Goal: Navigation & Orientation: Find specific page/section

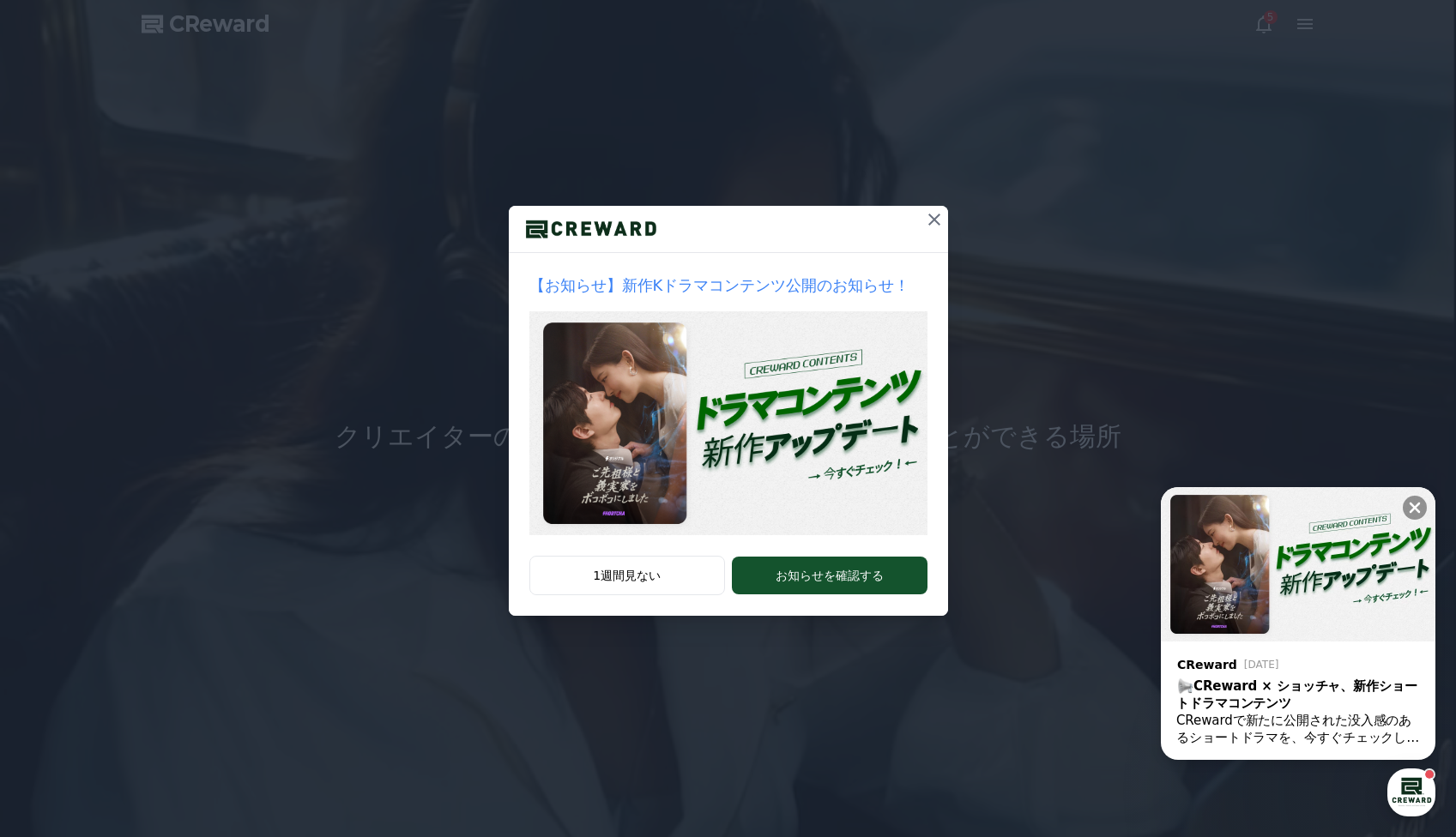
click at [936, 222] on icon at bounding box center [934, 220] width 12 height 12
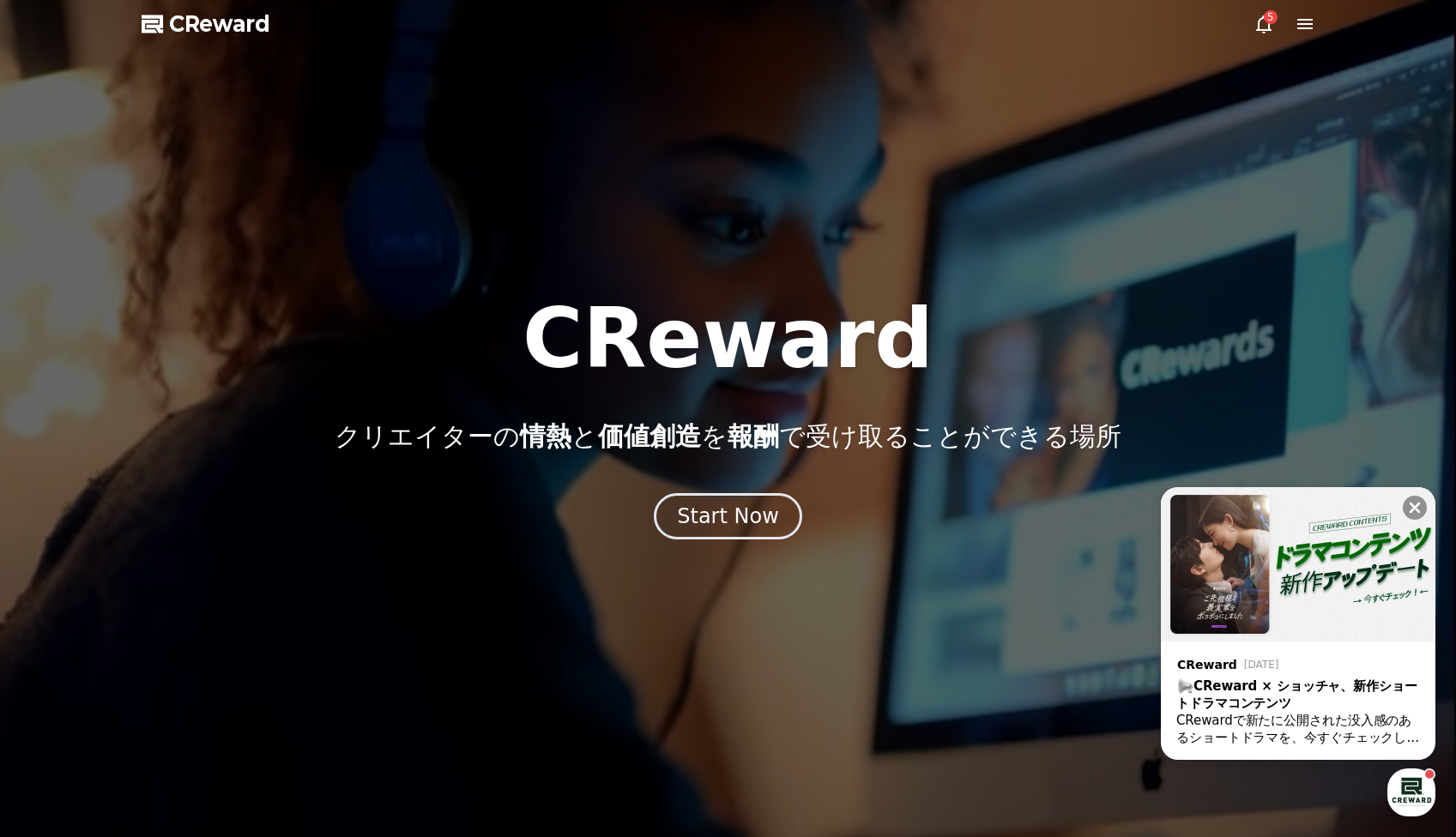
click at [1268, 31] on icon at bounding box center [1264, 24] width 21 height 21
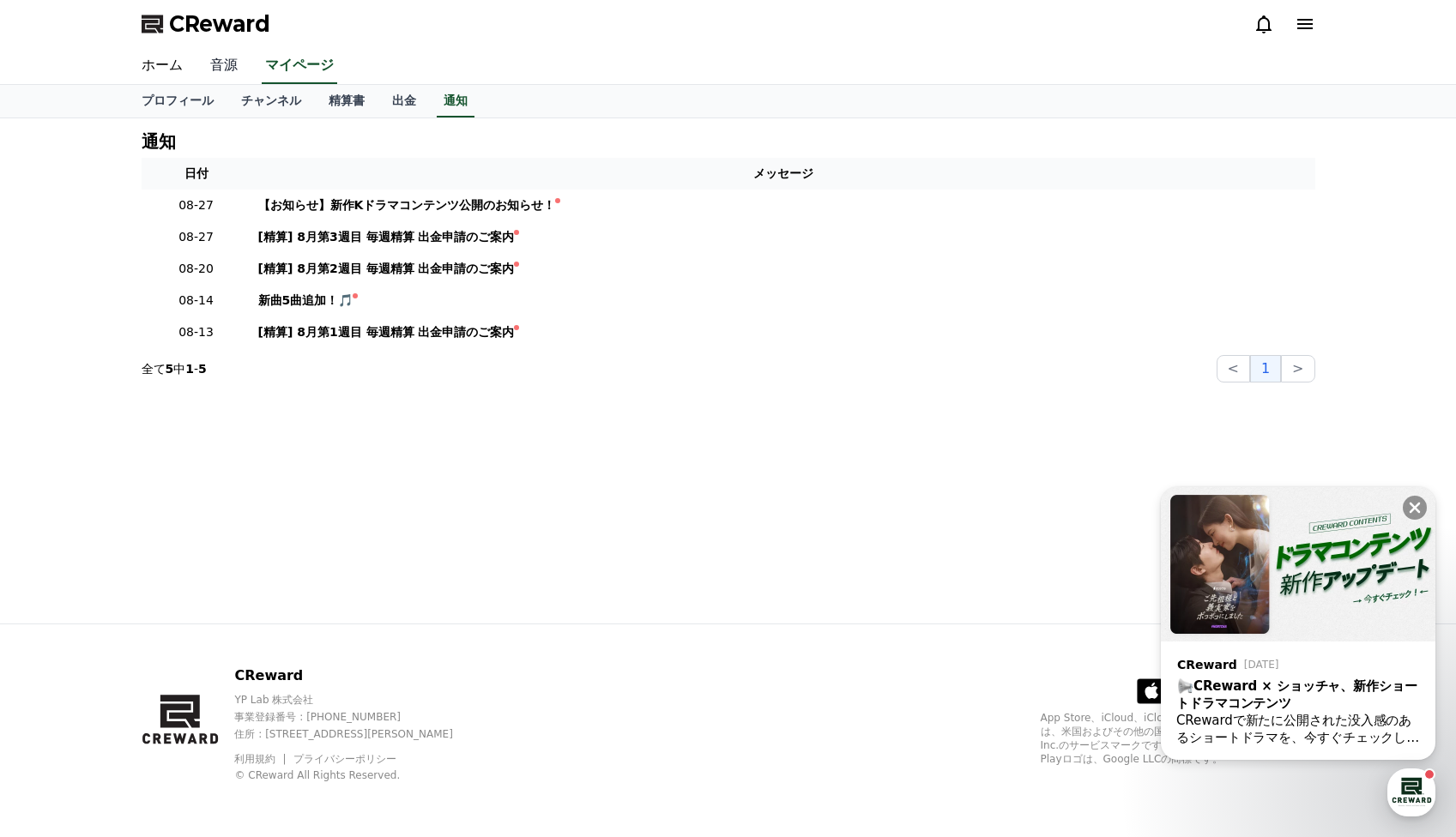
click at [230, 70] on link "音源" at bounding box center [224, 66] width 55 height 36
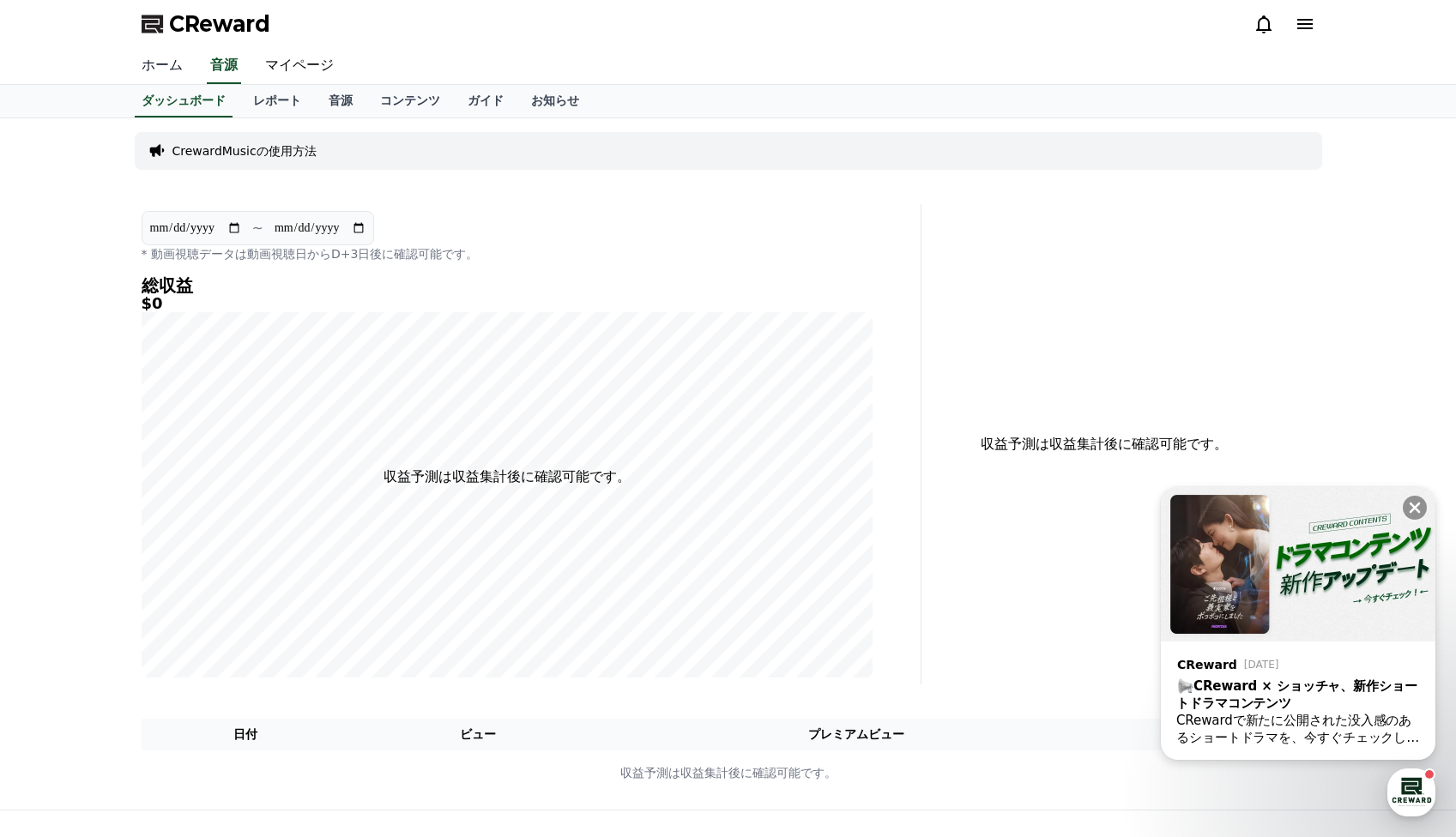
click at [174, 69] on link "ホーム" at bounding box center [162, 66] width 69 height 36
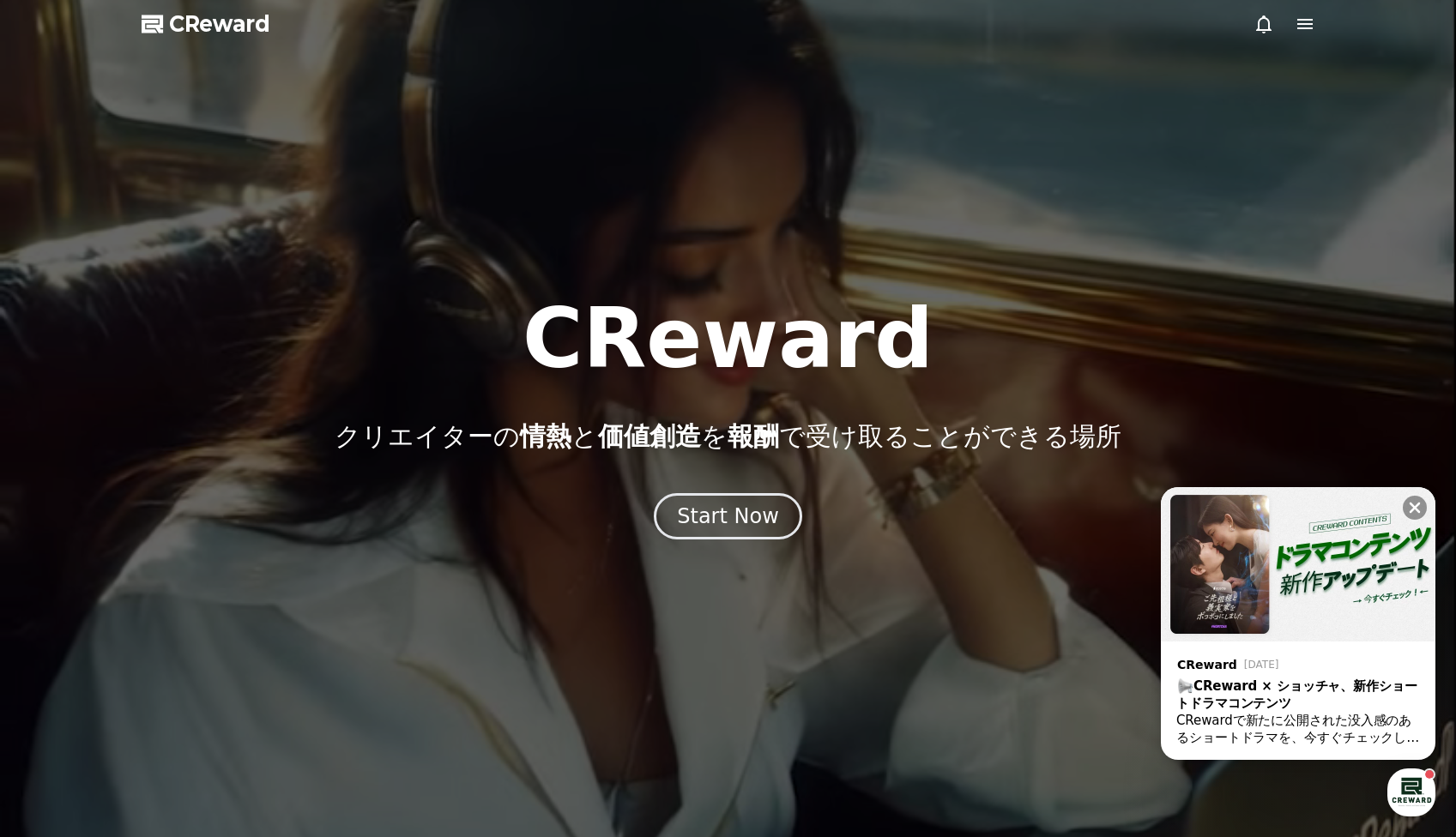
click at [1308, 29] on icon at bounding box center [1306, 24] width 21 height 21
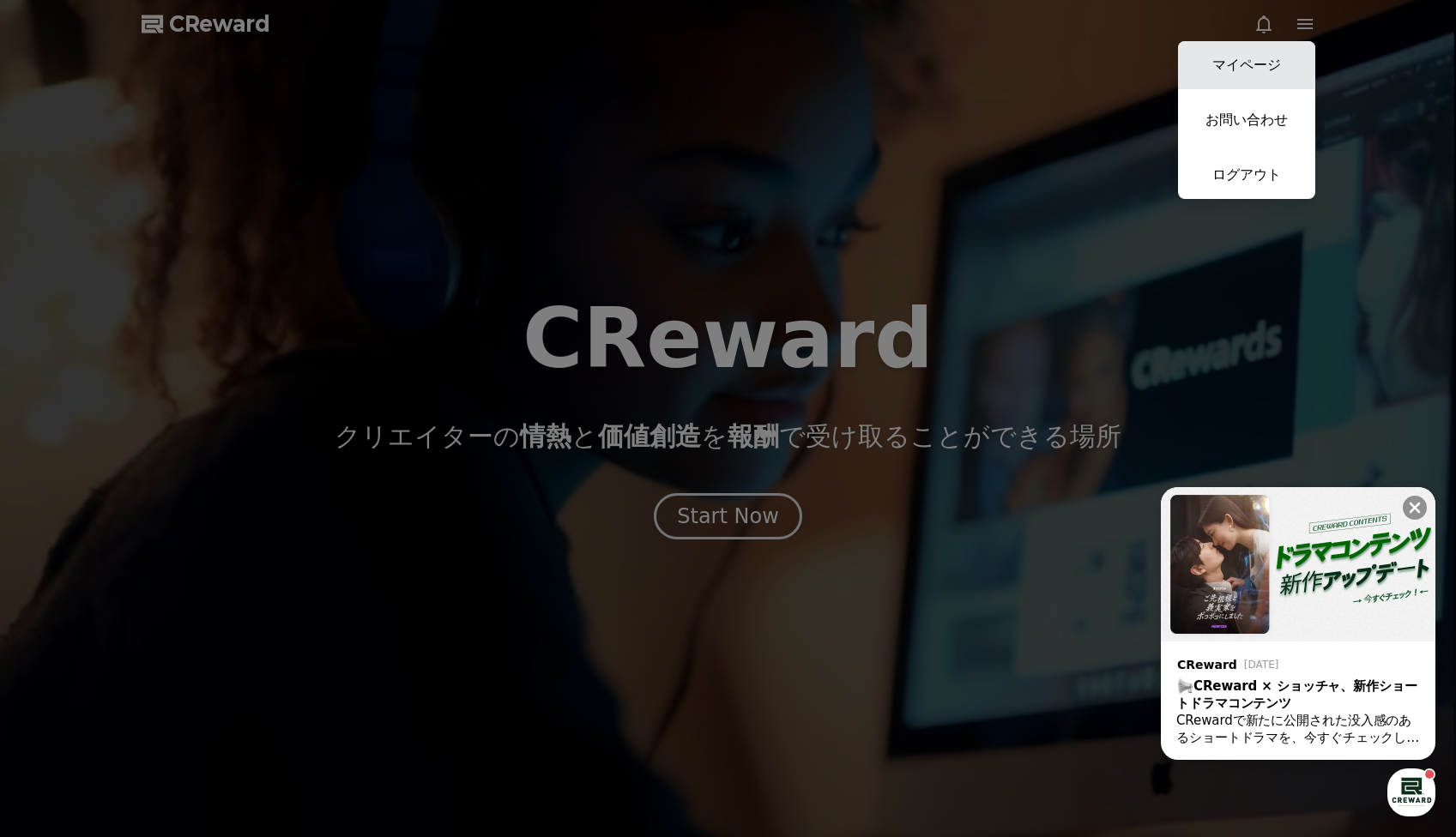
click at [1269, 59] on link "マイページ" at bounding box center [1247, 65] width 138 height 48
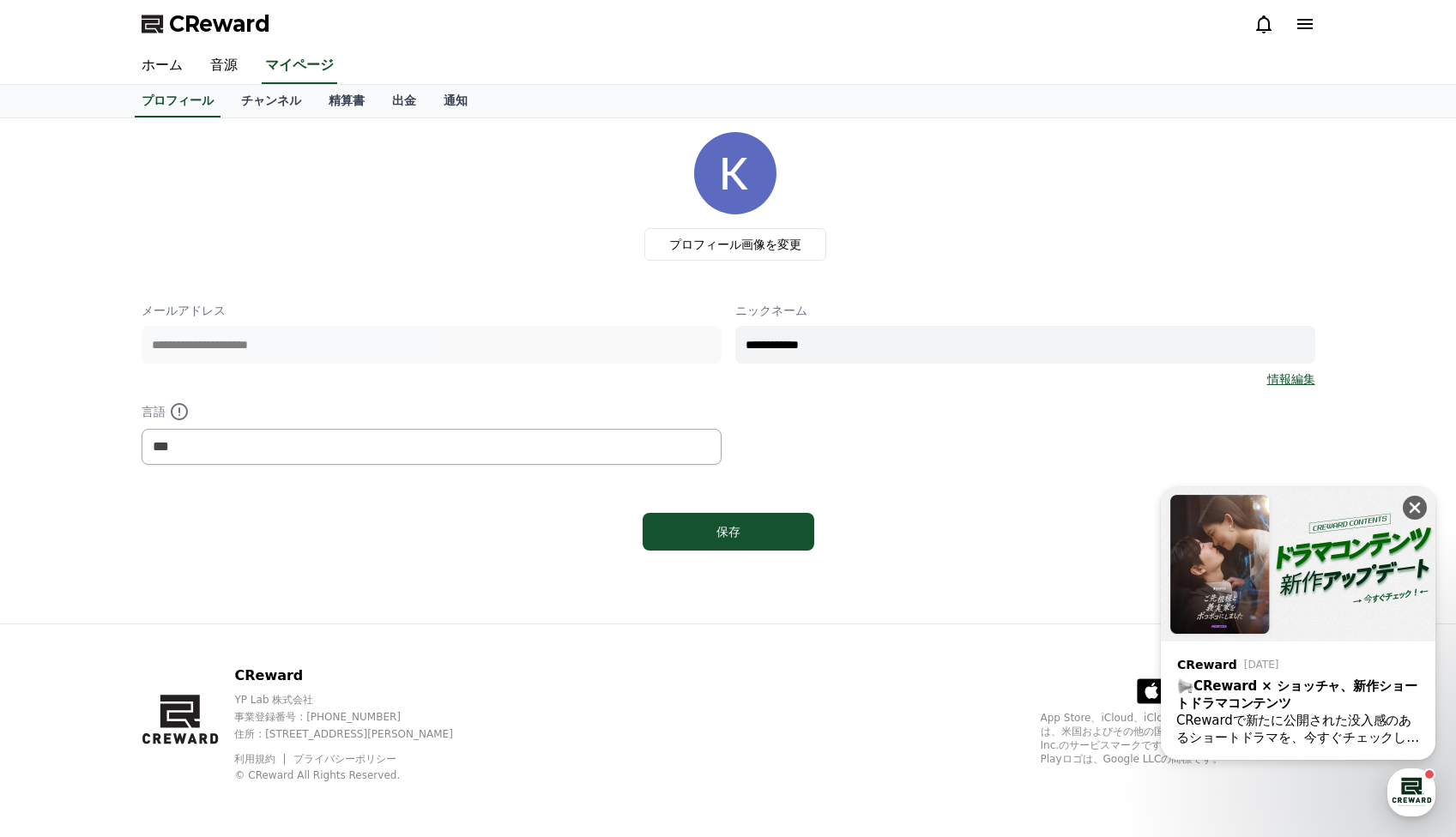
click at [1410, 513] on icon at bounding box center [1415, 508] width 17 height 17
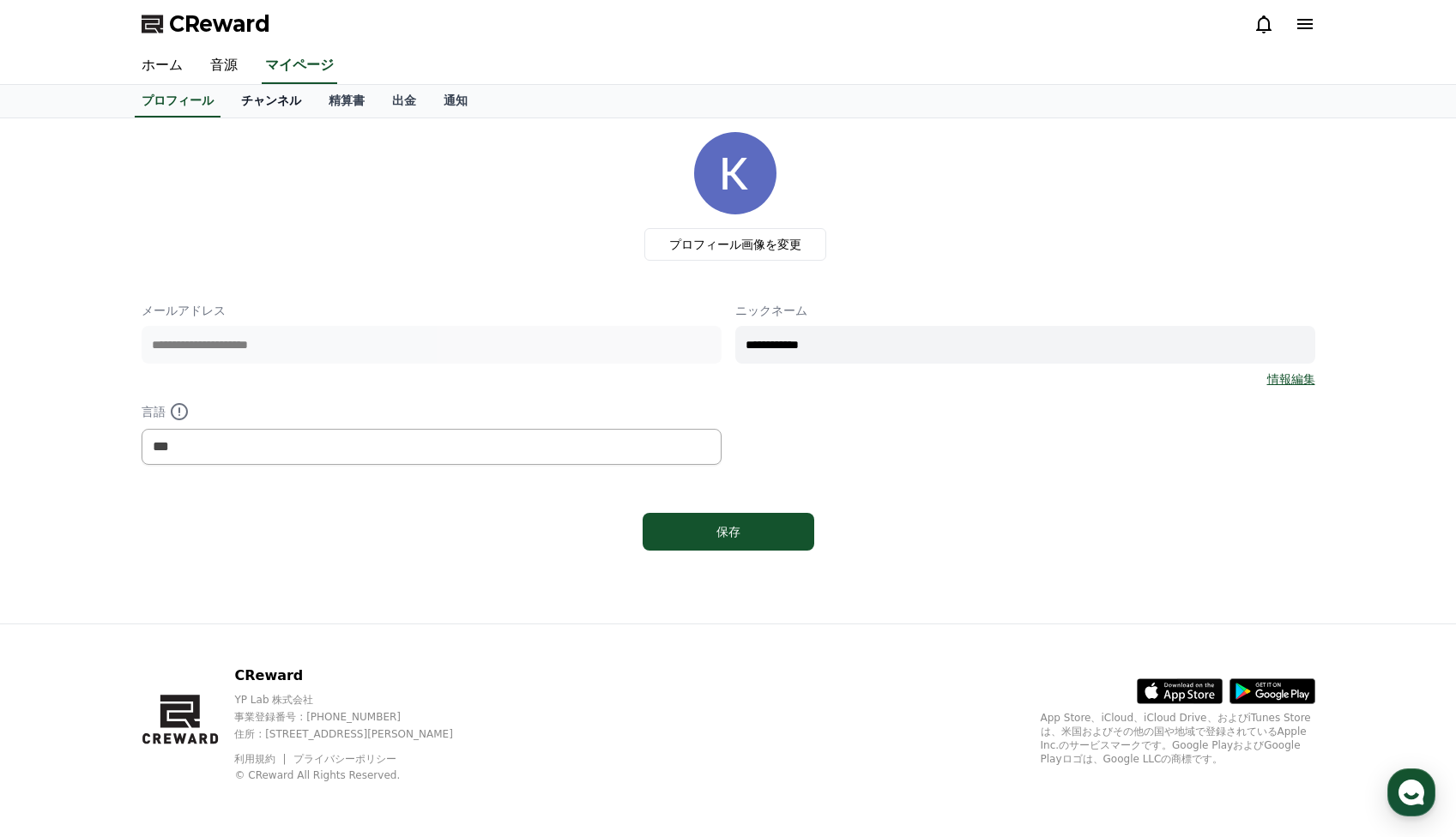
click at [282, 102] on link "チャンネル" at bounding box center [272, 101] width 88 height 33
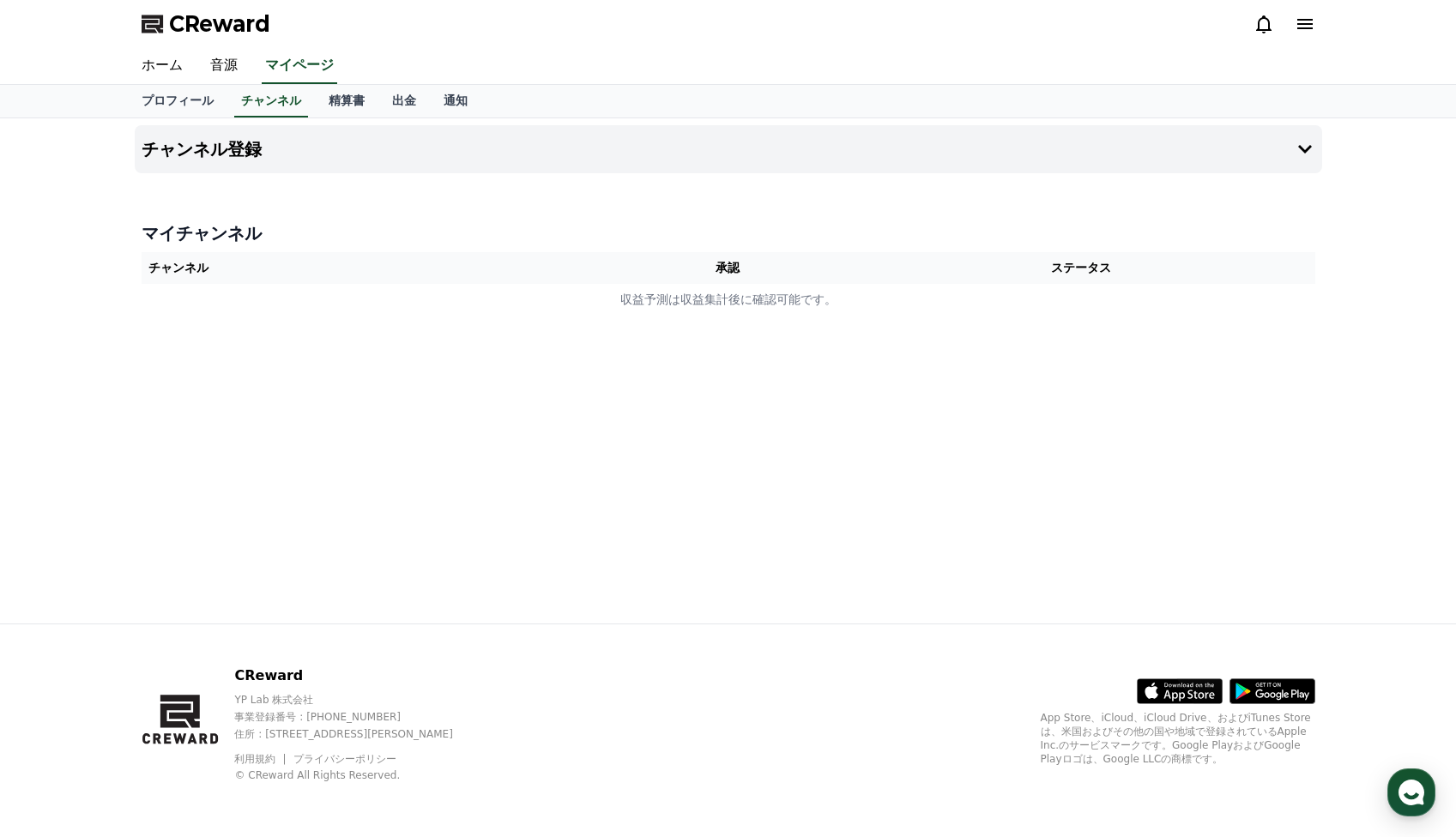
click at [269, 273] on th "チャンネル" at bounding box center [376, 268] width 468 height 32
click at [339, 101] on link "精算書" at bounding box center [346, 101] width 64 height 33
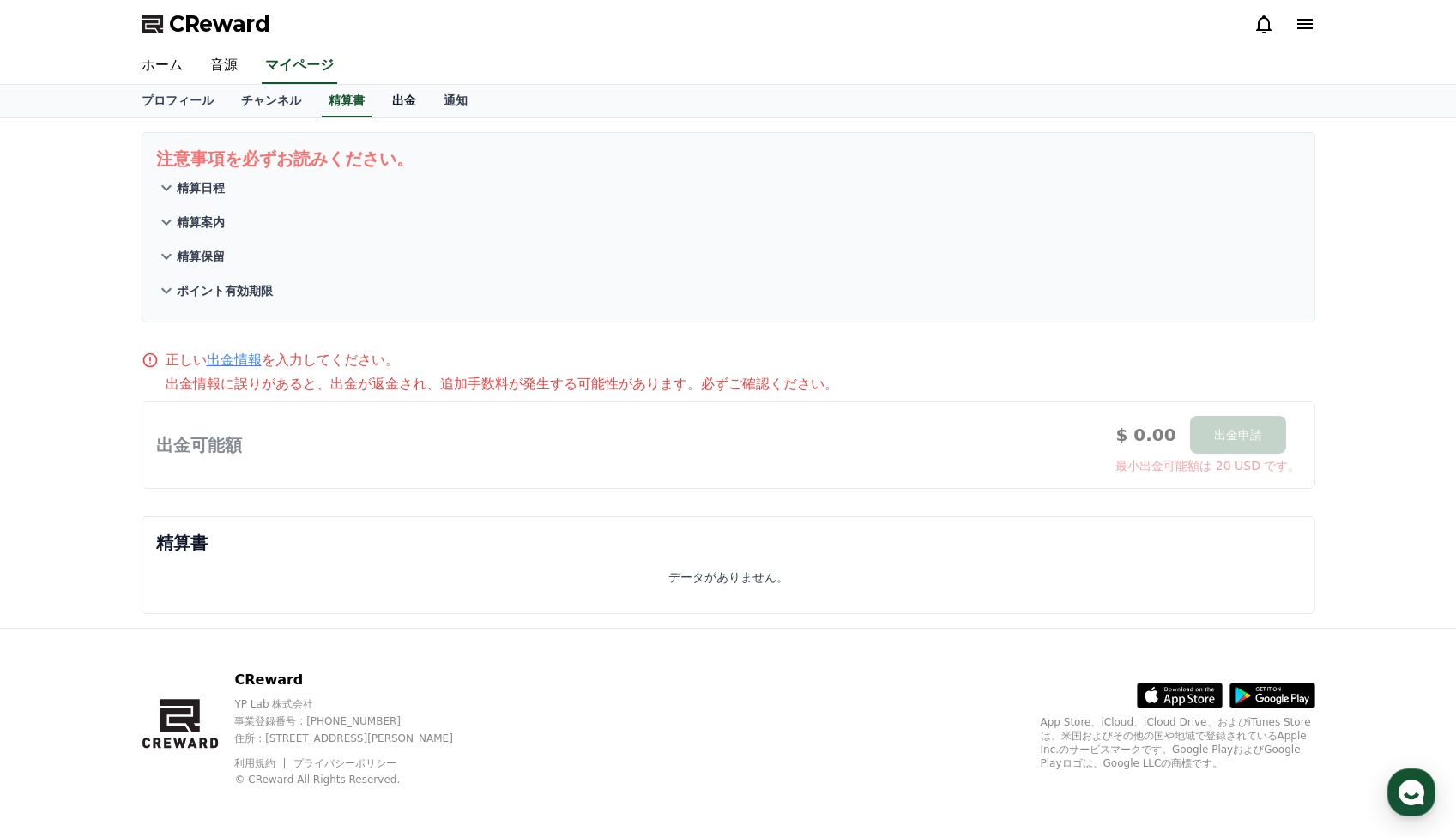
click at [392, 104] on link "出金" at bounding box center [404, 101] width 52 height 33
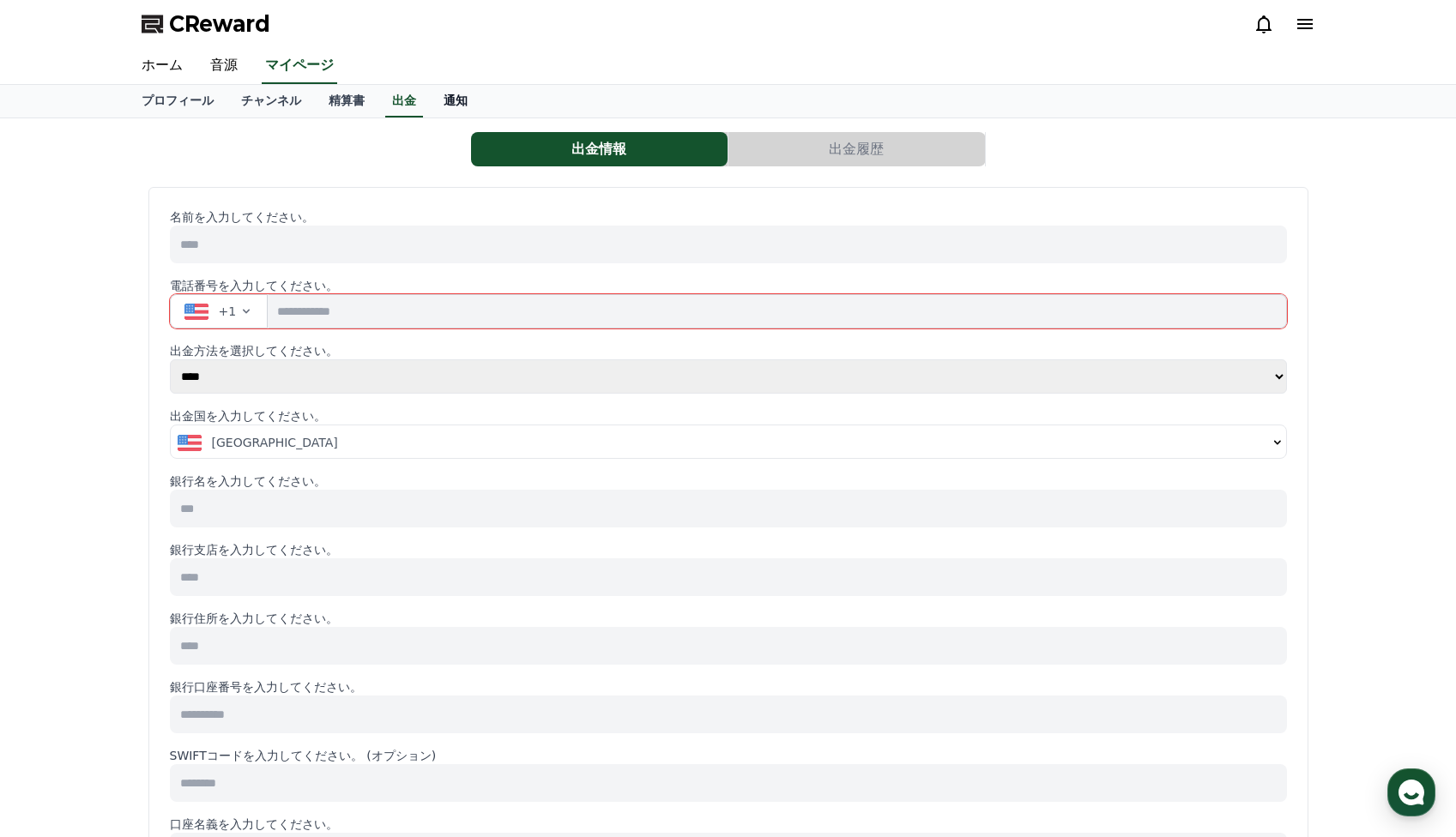
click at [444, 103] on link "通知" at bounding box center [456, 101] width 52 height 33
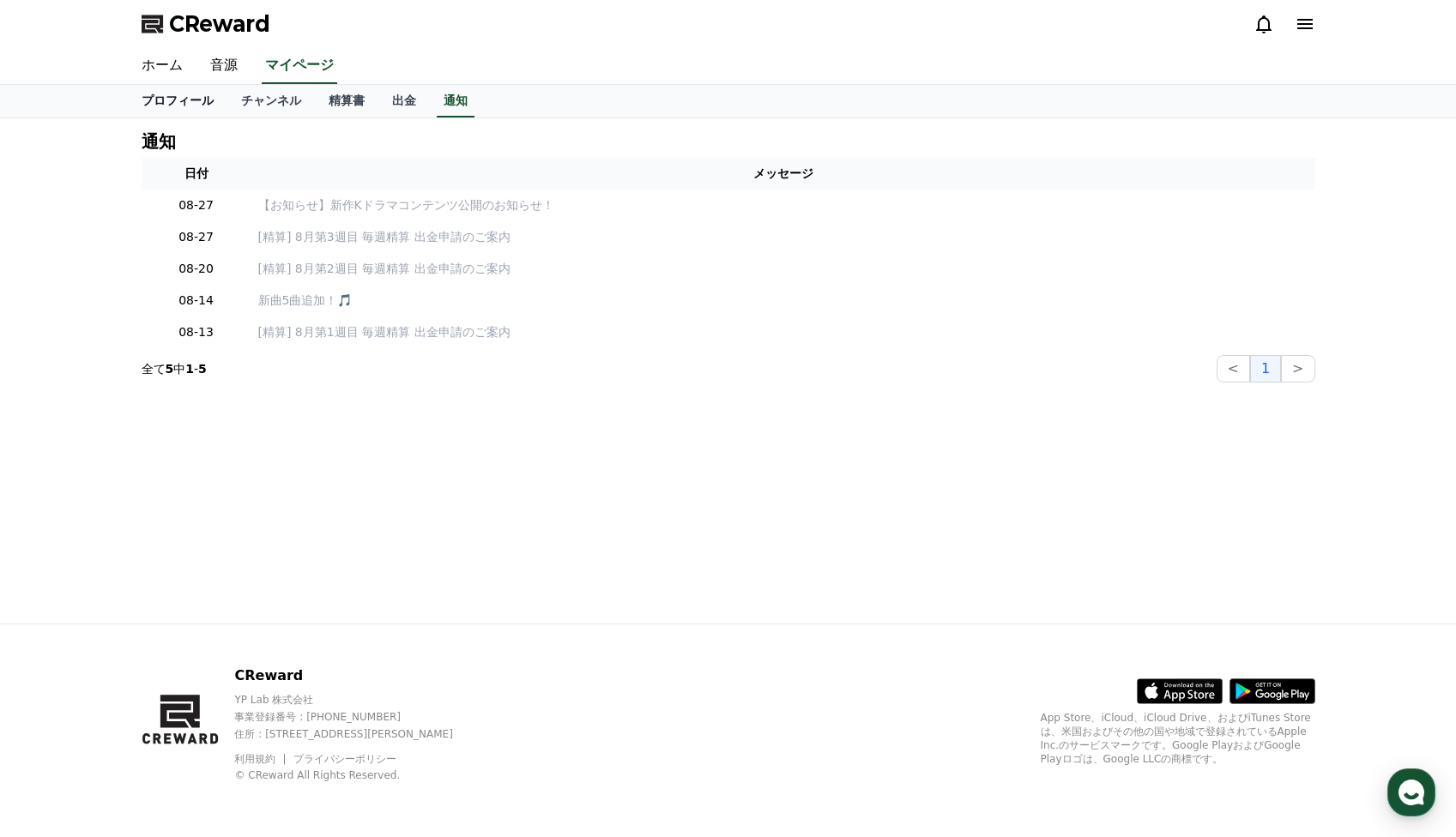
click at [180, 99] on link "プロフィール" at bounding box center [178, 101] width 100 height 33
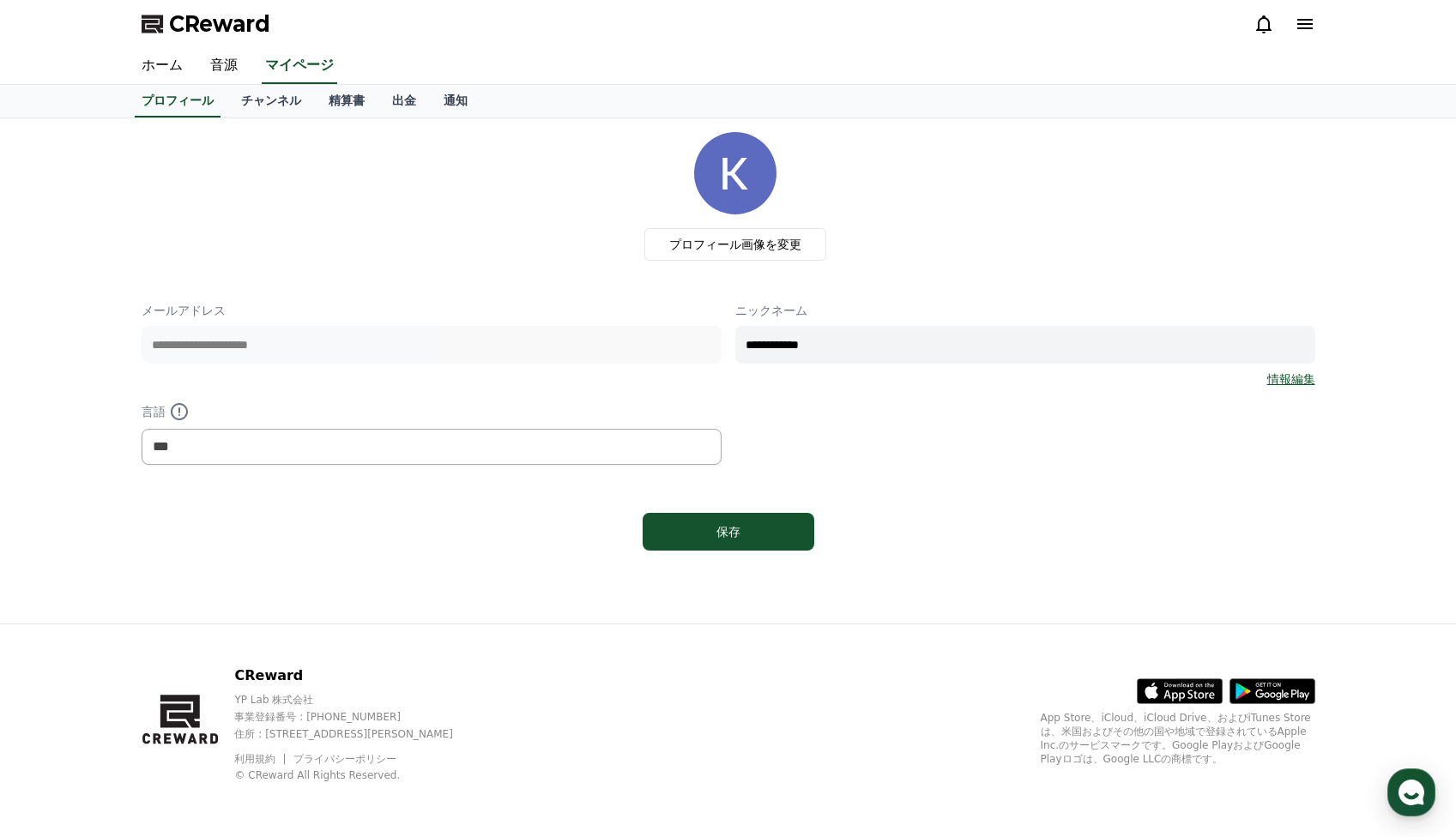
click at [1270, 379] on link "情報編集" at bounding box center [1292, 379] width 48 height 17
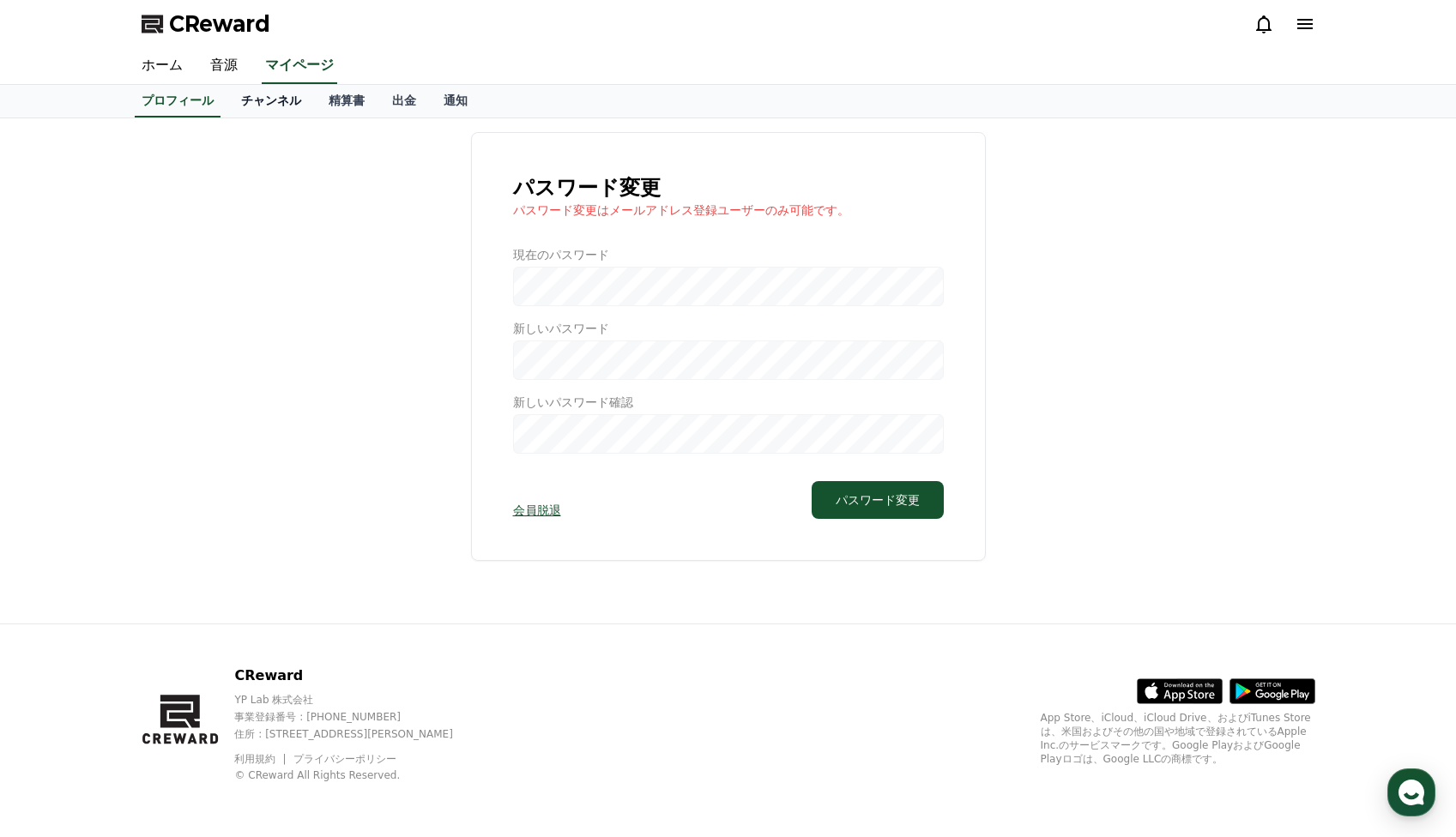
click at [260, 96] on link "チャンネル" at bounding box center [272, 101] width 88 height 33
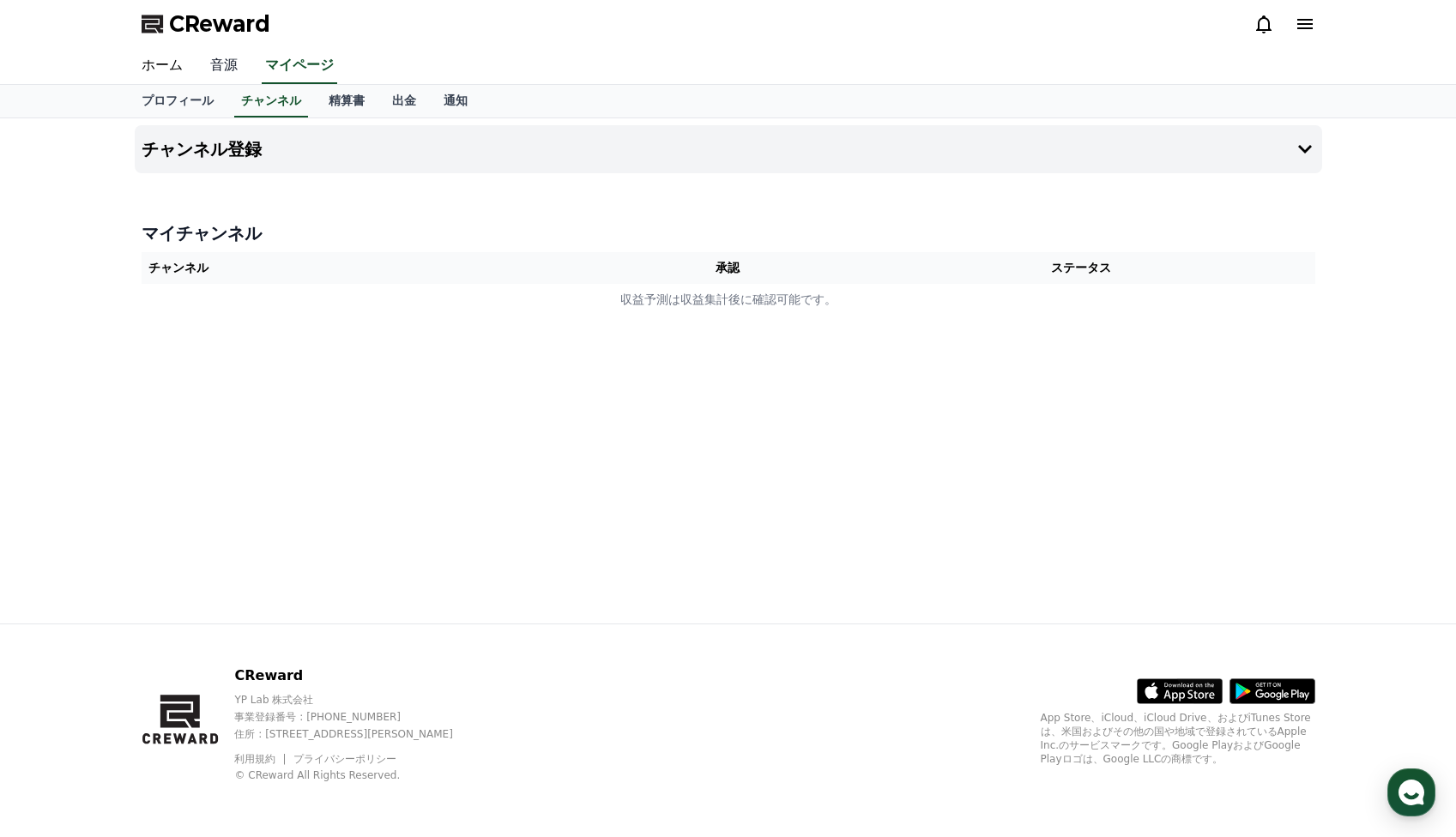
click at [236, 64] on link "音源" at bounding box center [224, 66] width 55 height 36
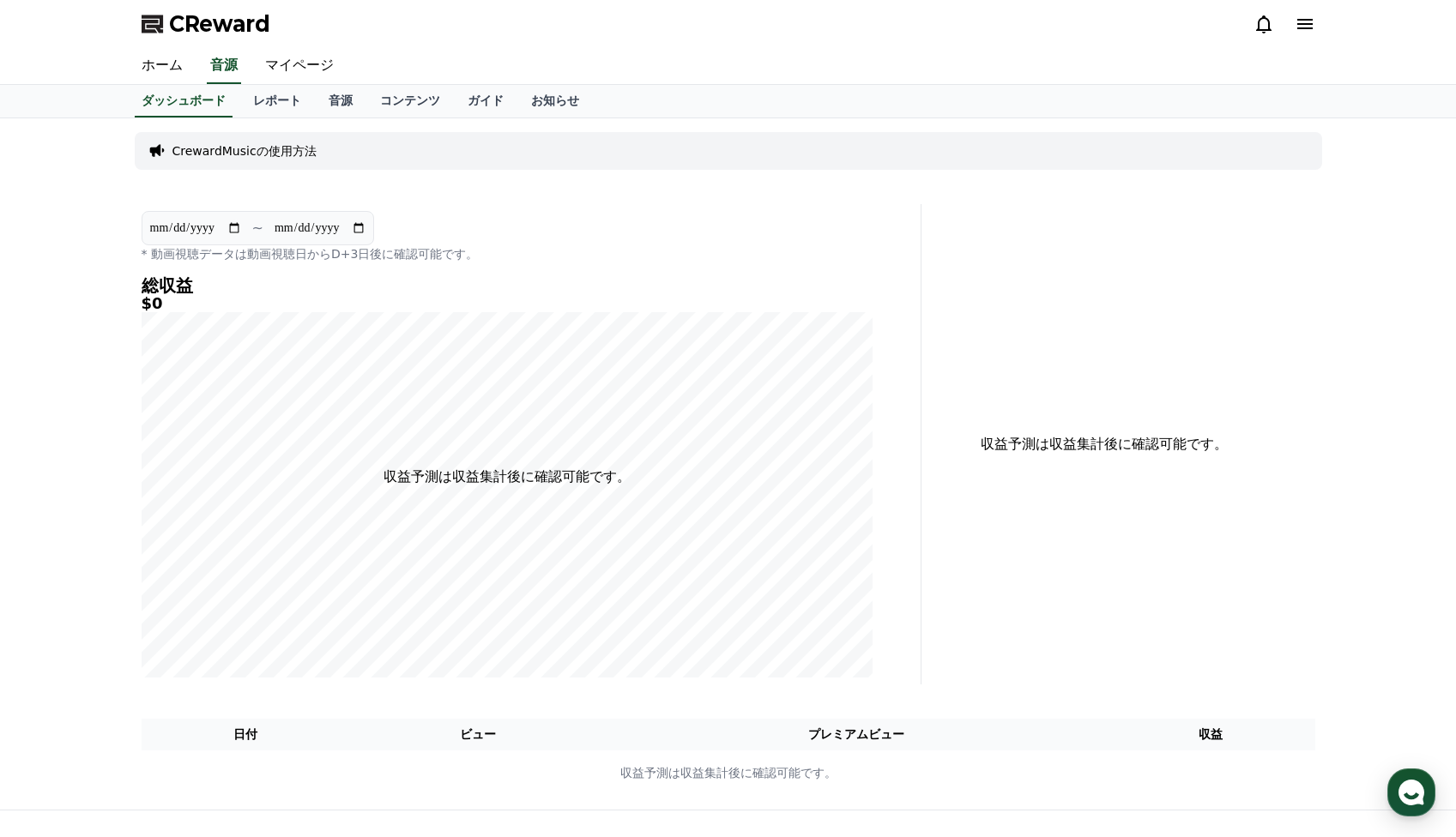
click at [297, 154] on p "CrewardMusicの使用方法" at bounding box center [245, 151] width 144 height 17
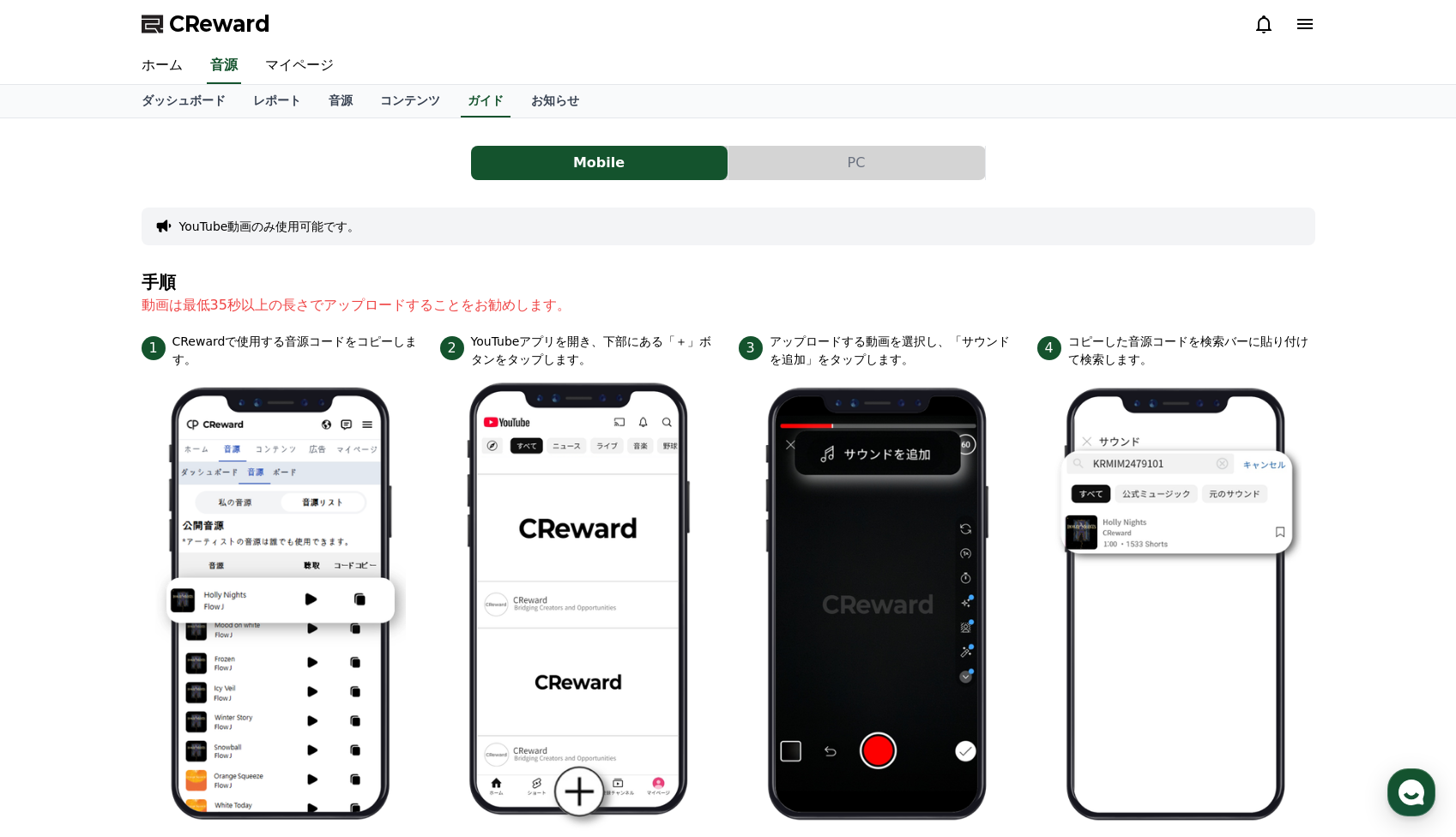
click at [883, 168] on button "PC" at bounding box center [857, 163] width 257 height 34
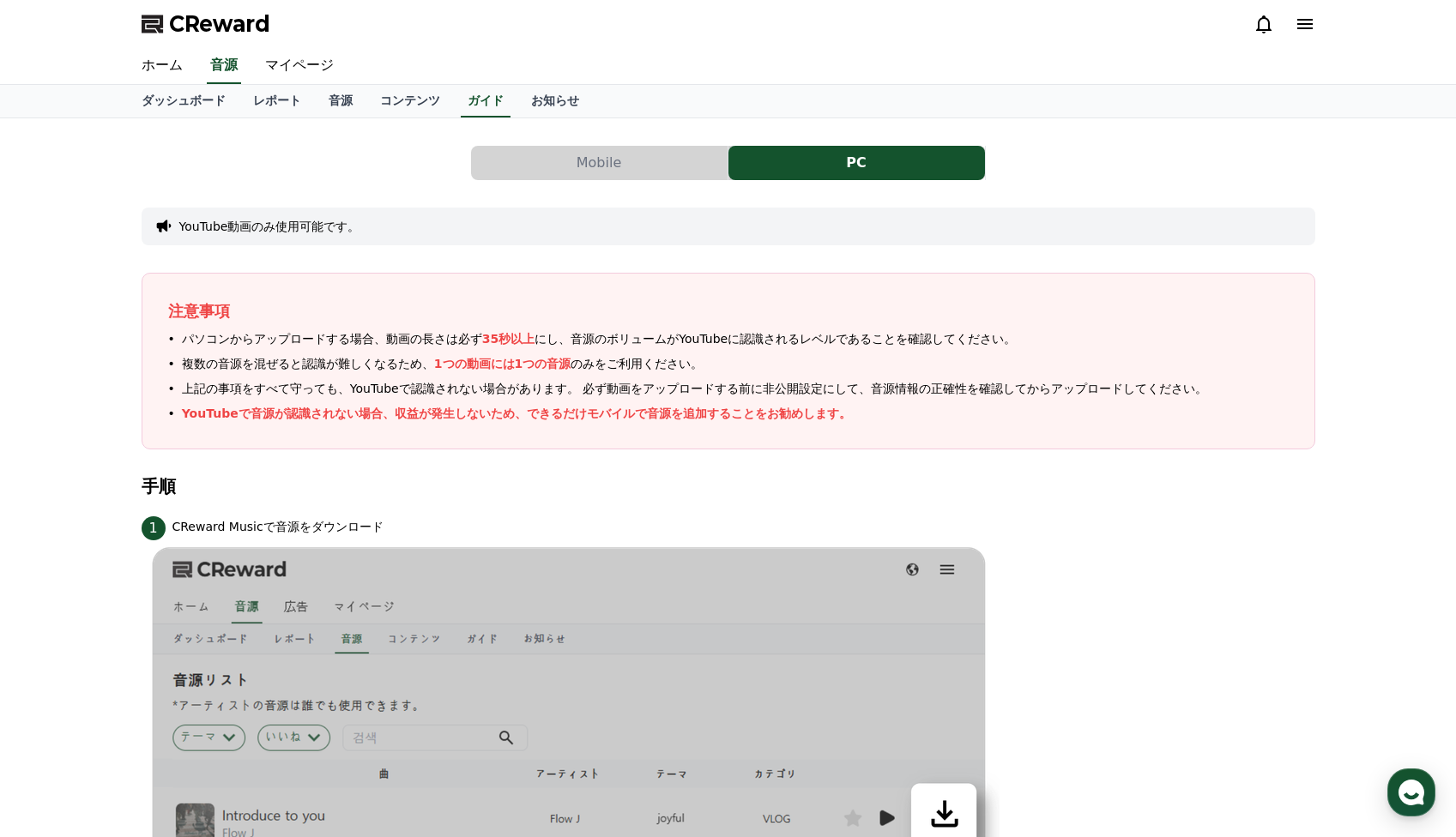
click at [594, 168] on button "Mobile" at bounding box center [599, 163] width 257 height 34
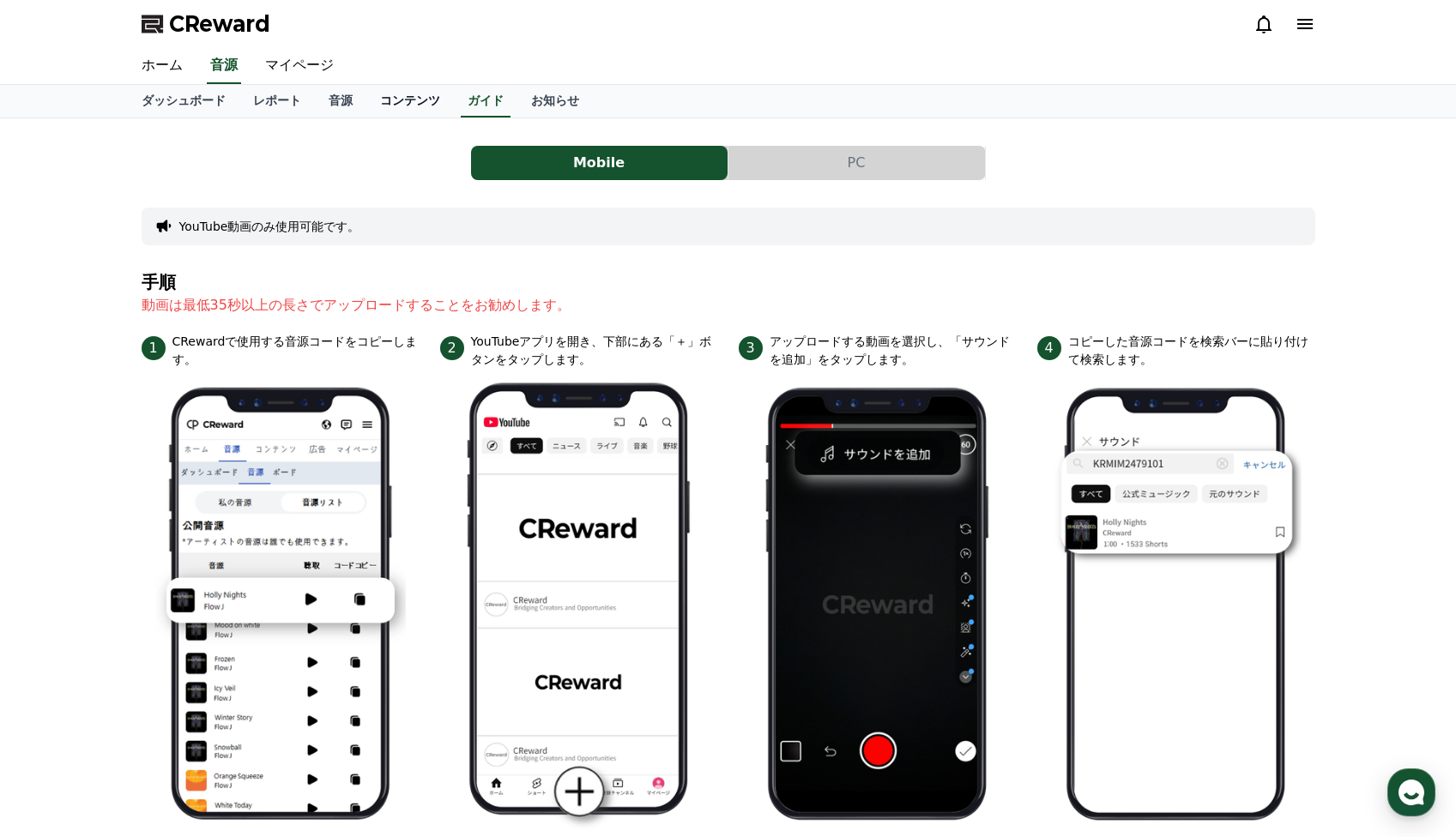
click at [424, 101] on link "コンテンツ" at bounding box center [410, 101] width 88 height 33
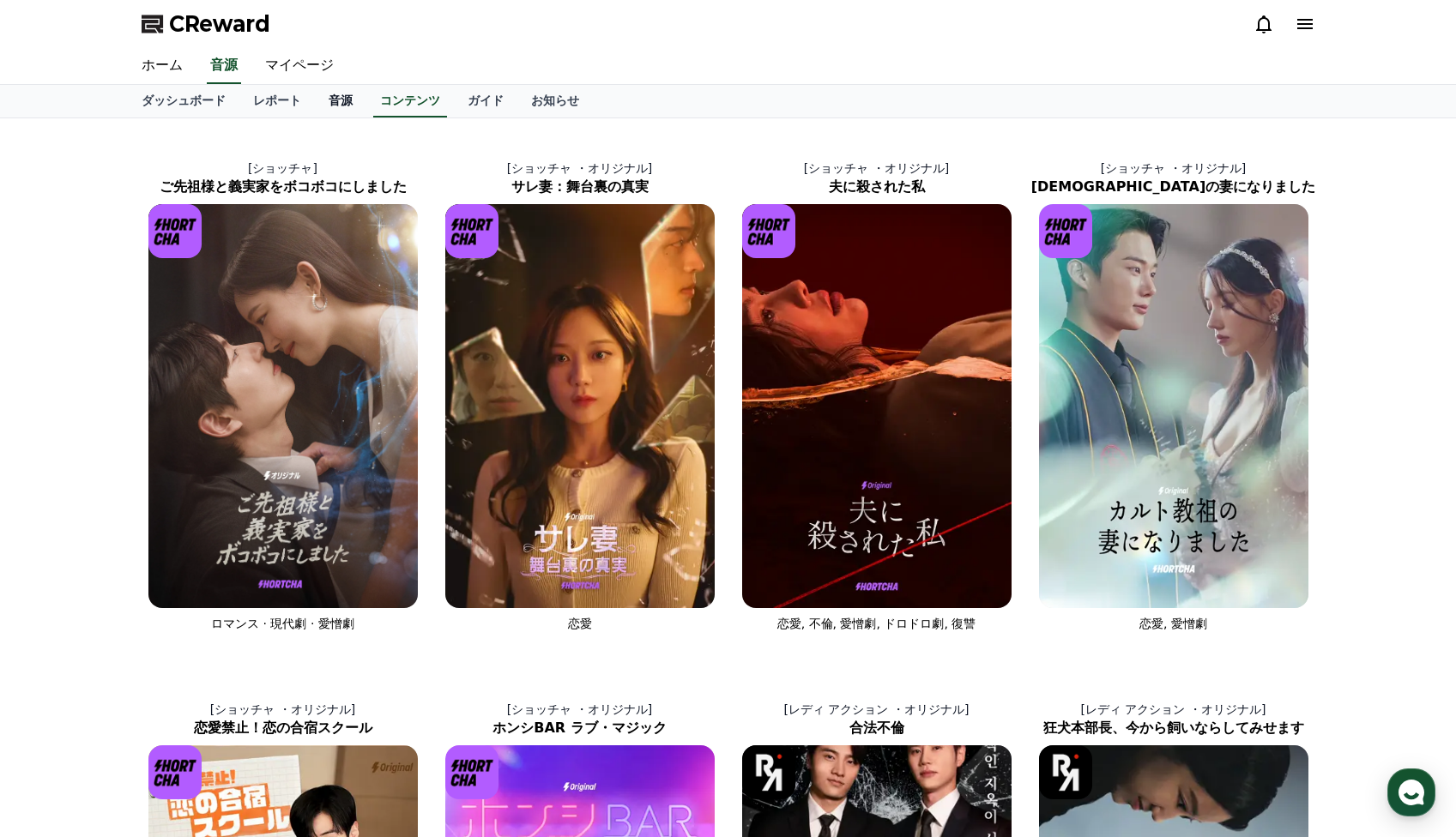
click at [338, 104] on link "音源" at bounding box center [340, 101] width 52 height 33
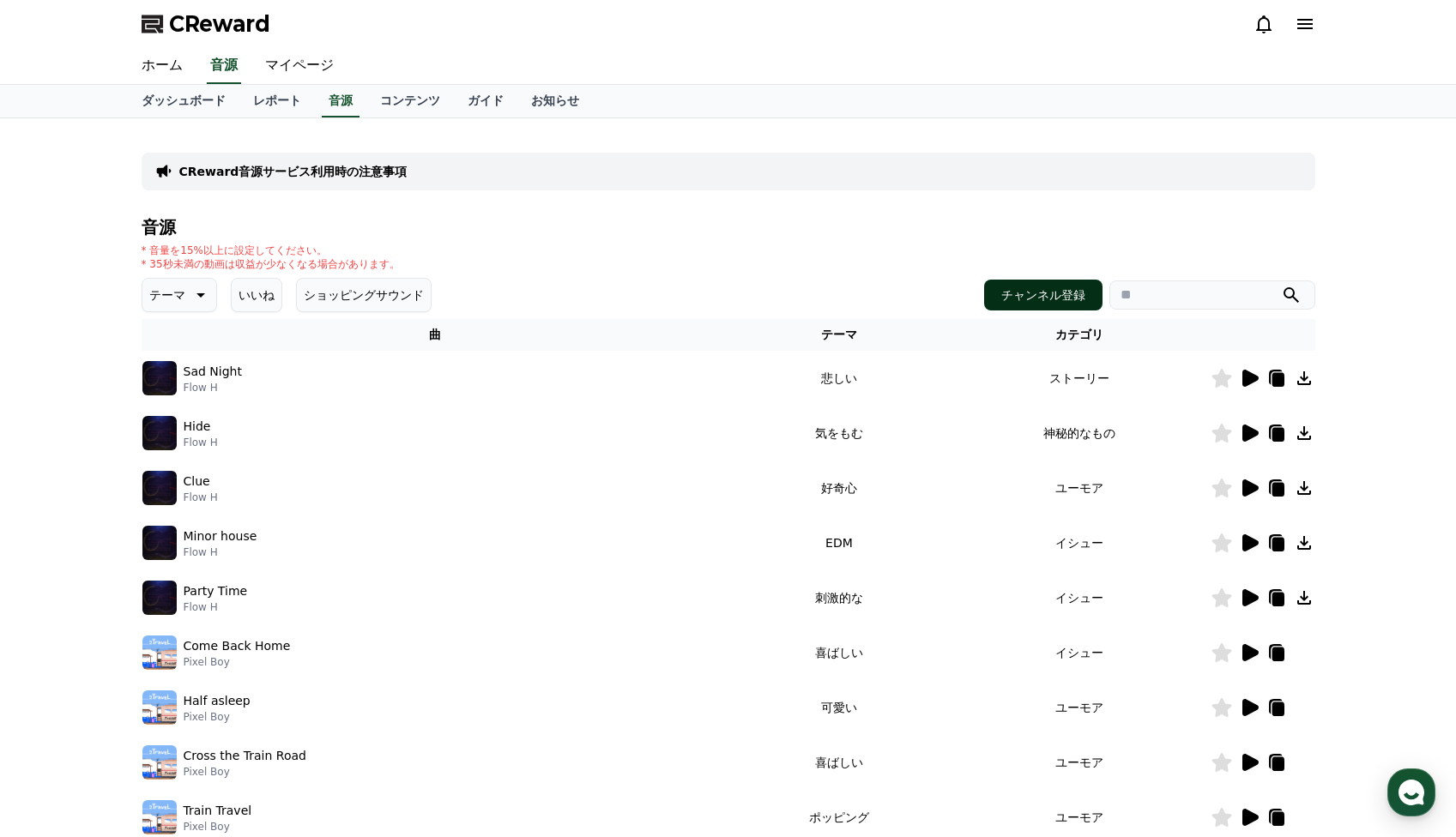
click at [1010, 289] on button "チャンネル登録" at bounding box center [1043, 295] width 119 height 31
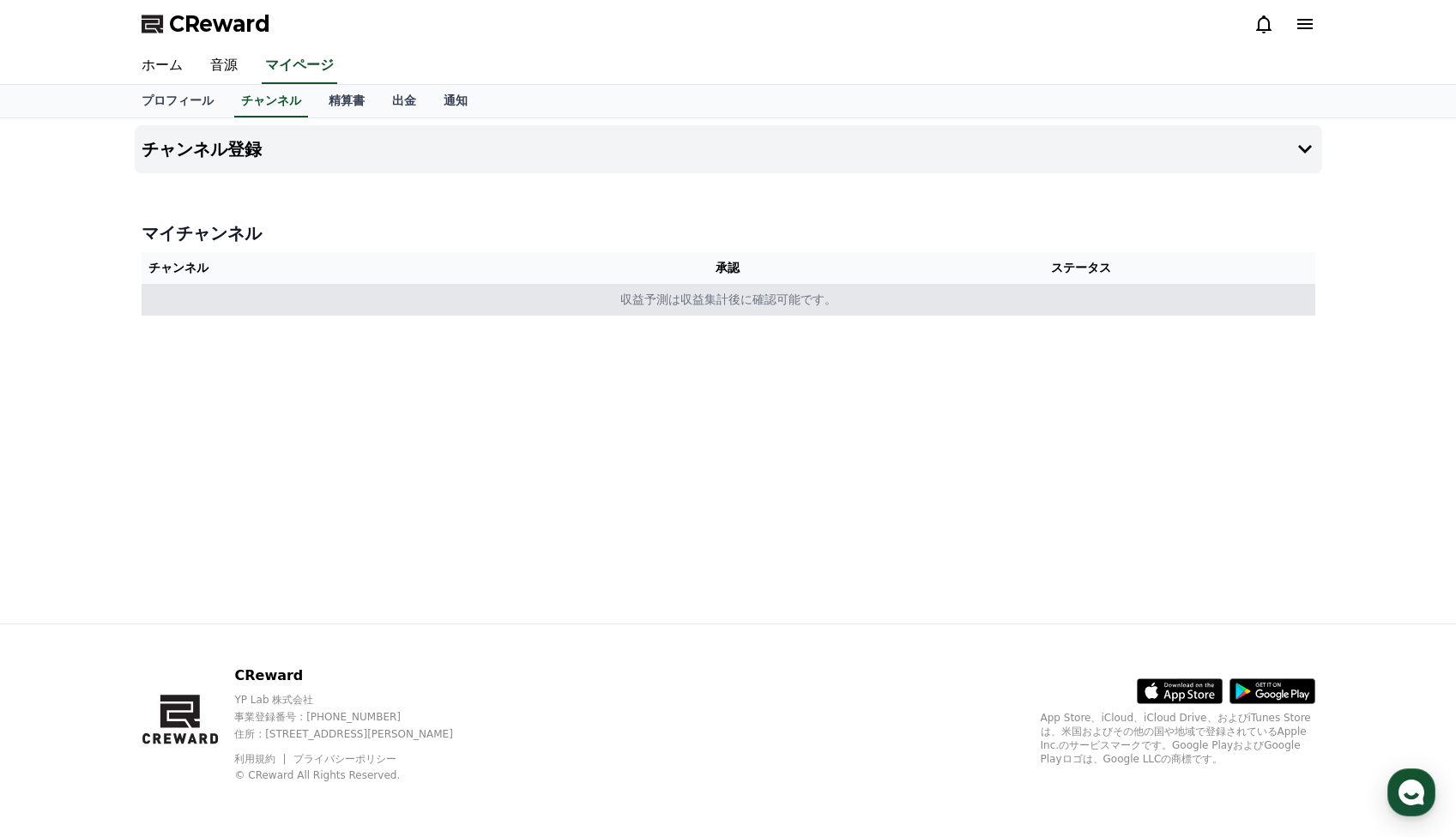
click at [693, 306] on td "収益予測は収益集計後に確認可能です。" at bounding box center [729, 299] width 1174 height 32
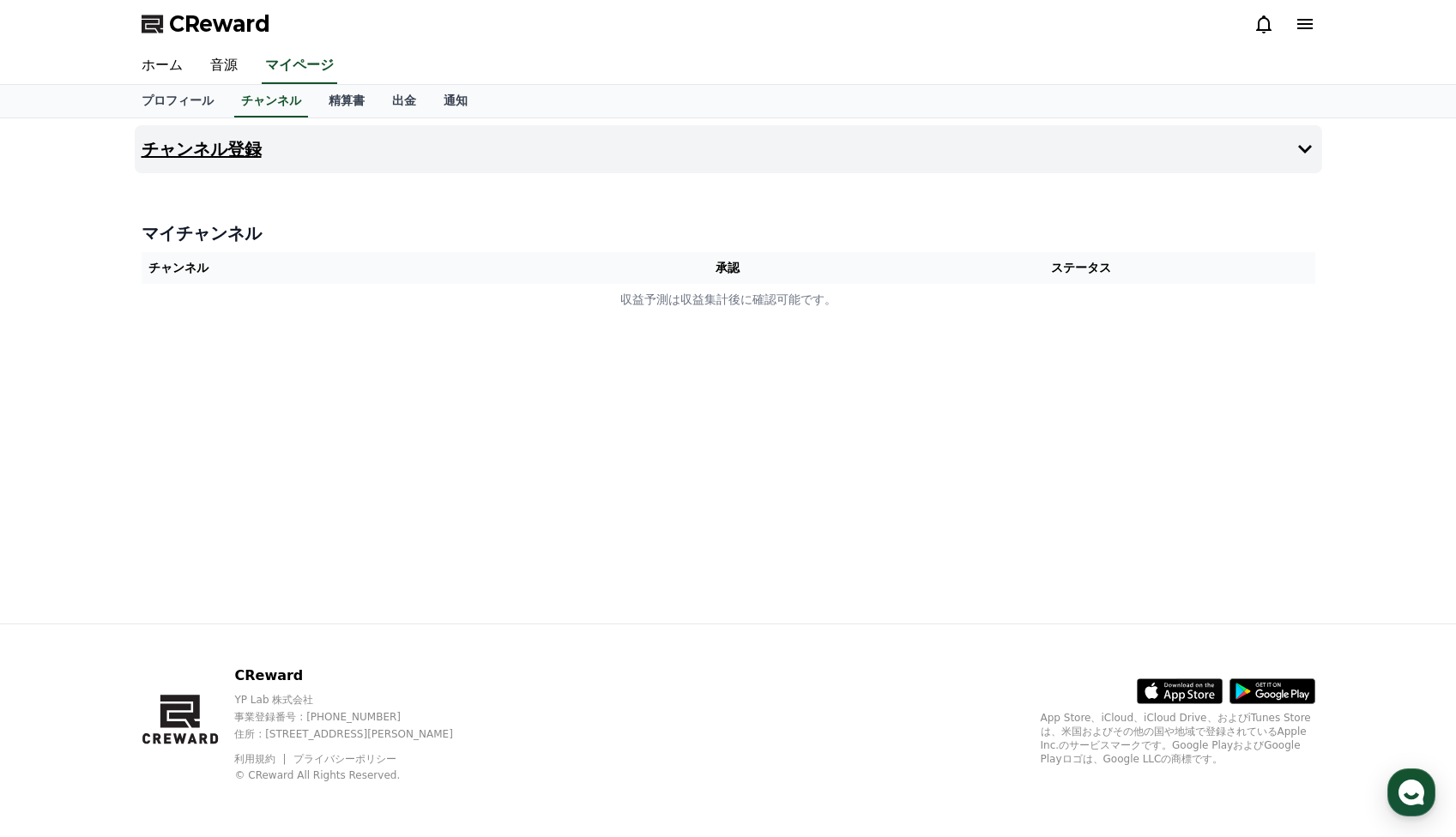
click at [712, 146] on button "チャンネル登録" at bounding box center [729, 150] width 1188 height 48
